Goal: Navigation & Orientation: Go to known website

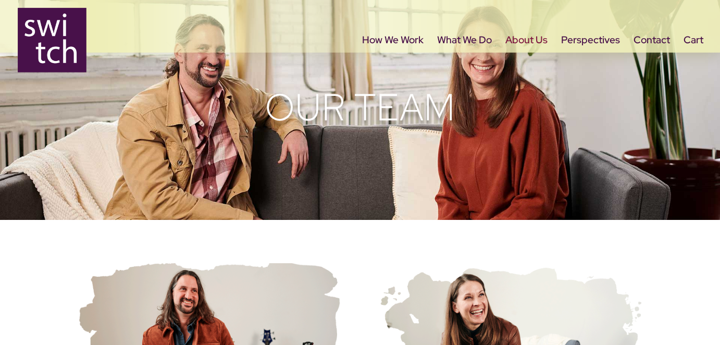
click at [67, 45] on img at bounding box center [52, 40] width 69 height 64
